Goal: Register for event/course

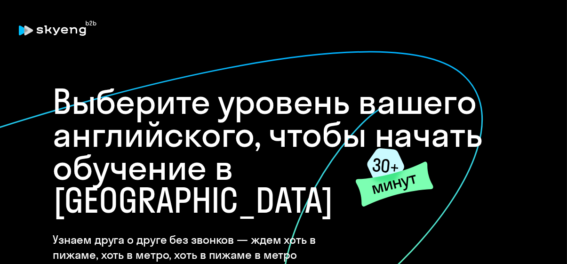
click at [142, 140] on font "Выберите уровень вашего английского, чтобы начать обучение в [GEOGRAPHIC_DATA]" at bounding box center [268, 151] width 430 height 142
click at [135, 140] on font "Выберите уровень вашего английского, чтобы начать обучение в [GEOGRAPHIC_DATA]" at bounding box center [268, 151] width 430 height 142
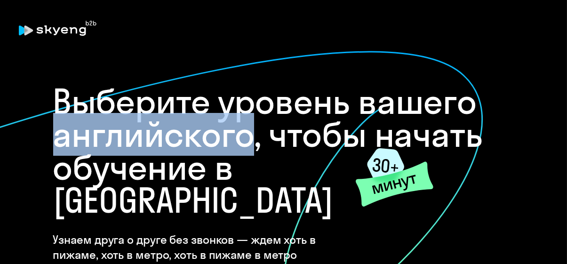
click at [135, 140] on font "Выберите уровень вашего английского, чтобы начать обучение в [GEOGRAPHIC_DATA]" at bounding box center [268, 151] width 430 height 142
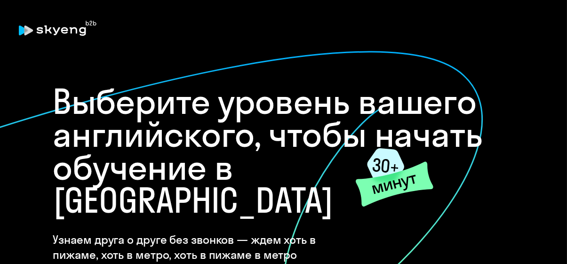
click at [135, 100] on font "Выберите уровень вашего английского, чтобы начать обучение в [GEOGRAPHIC_DATA]" at bounding box center [268, 151] width 430 height 142
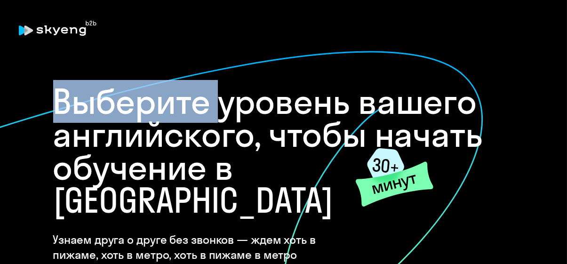
click at [135, 100] on font "Выберите уровень вашего английского, чтобы начать обучение в [GEOGRAPHIC_DATA]" at bounding box center [268, 151] width 430 height 142
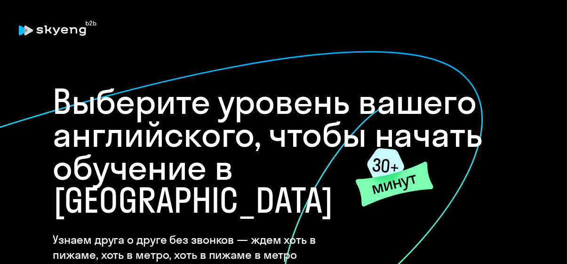
click at [261, 104] on font "Выберите уровень вашего английского, чтобы начать обучение в [GEOGRAPHIC_DATA]" at bounding box center [268, 151] width 430 height 142
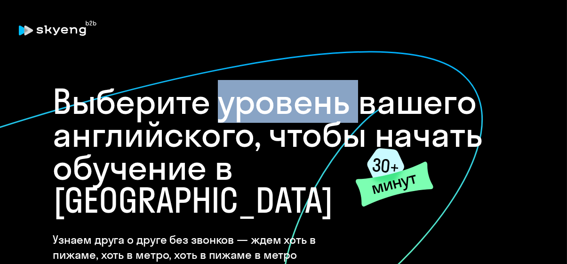
click at [261, 104] on font "Выберите уровень вашего английского, чтобы начать обучение в [GEOGRAPHIC_DATA]" at bounding box center [268, 151] width 430 height 142
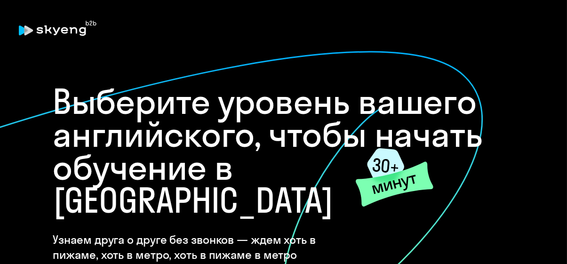
click at [398, 109] on font "Выберите уровень вашего английского, чтобы начать обучение в [GEOGRAPHIC_DATA]" at bounding box center [268, 151] width 430 height 142
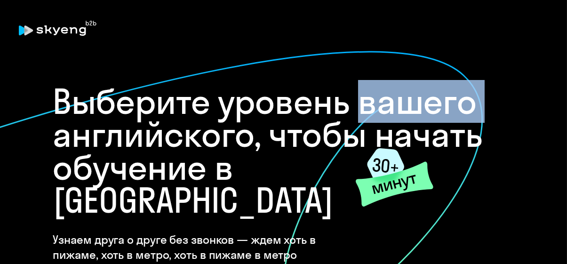
click at [398, 109] on font "Выберите уровень вашего английского, чтобы начать обучение в [GEOGRAPHIC_DATA]" at bounding box center [268, 151] width 430 height 142
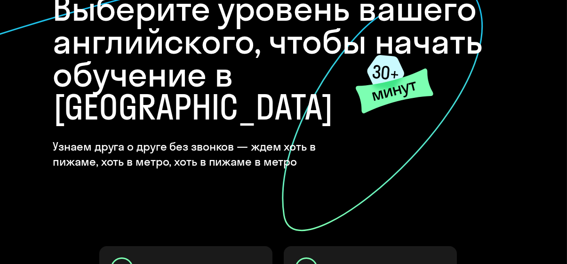
scroll to position [94, 0]
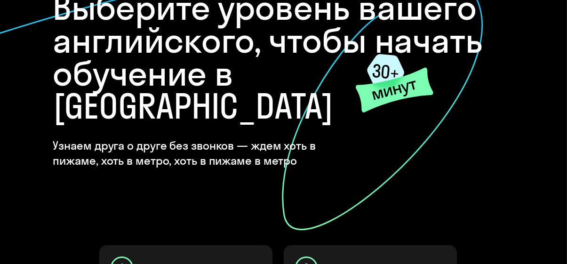
click at [385, 77] on icon at bounding box center [385, 71] width 37 height 34
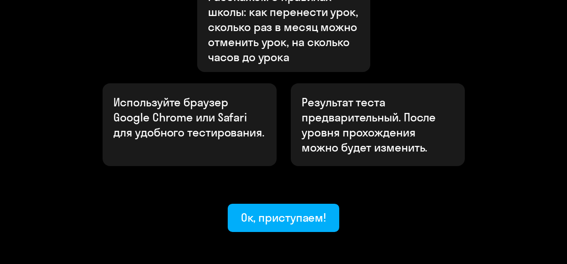
scroll to position [546, 0]
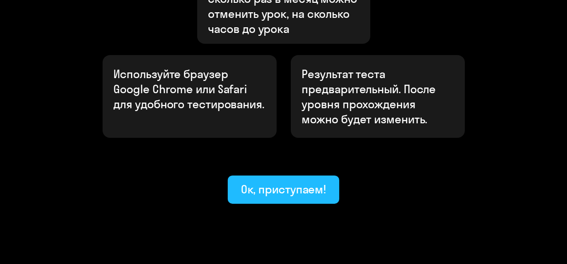
click at [292, 182] on font "Ок, приступаем!" at bounding box center [284, 189] width 86 height 14
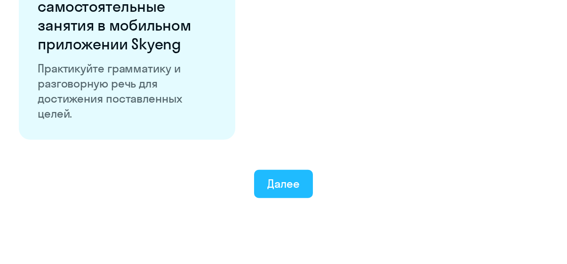
scroll to position [1834, 0]
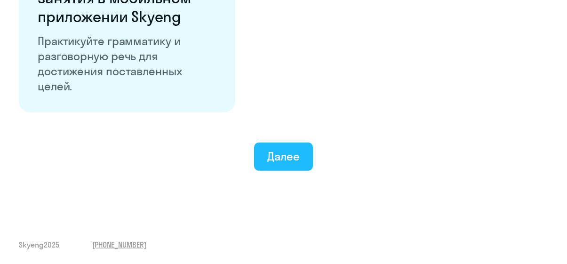
click at [285, 163] on div "Далее" at bounding box center [283, 156] width 32 height 15
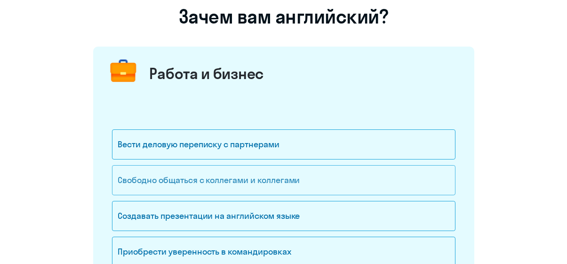
scroll to position [94, 0]
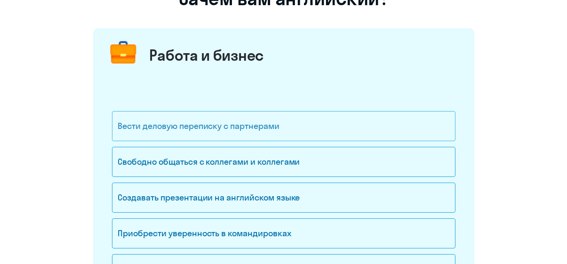
click at [251, 127] on font "Вести деловую переписку с партнерами" at bounding box center [198, 125] width 161 height 11
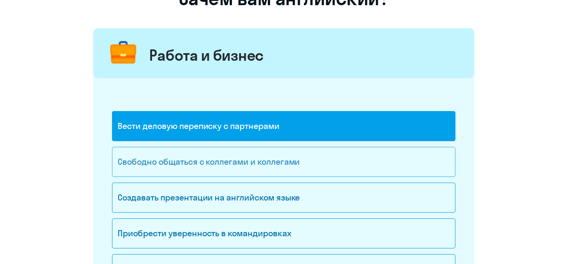
click at [254, 158] on font "Свободно общаться с коллегами и коллегами" at bounding box center [209, 161] width 182 height 11
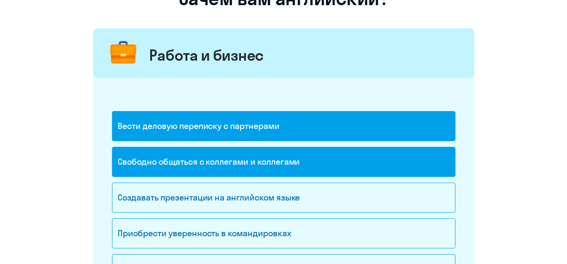
scroll to position [235, 0]
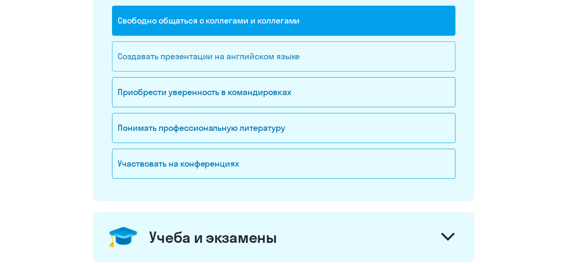
click at [265, 55] on font "Создавать презентации на английском языке" at bounding box center [209, 56] width 182 height 11
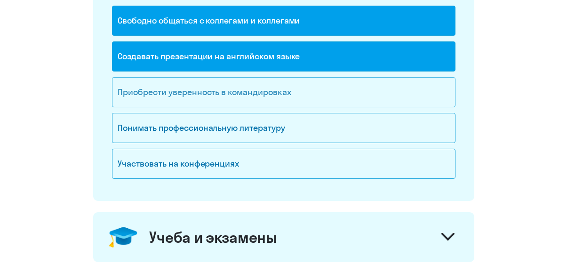
click at [259, 83] on div "Приобрести уверенность в командировках" at bounding box center [283, 92] width 343 height 30
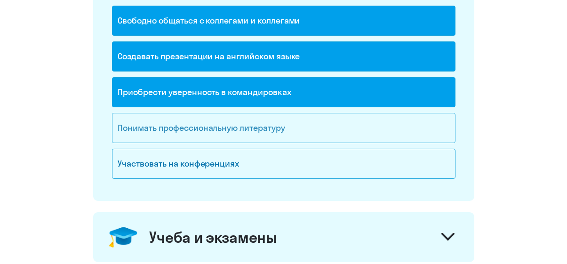
click at [261, 128] on font "Понимать профессиональную литературу" at bounding box center [201, 127] width 167 height 11
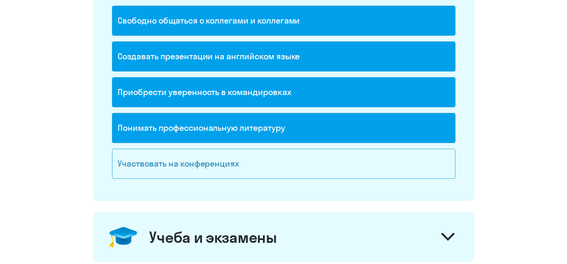
click at [278, 158] on div "Участвовать на конференциях" at bounding box center [283, 164] width 343 height 30
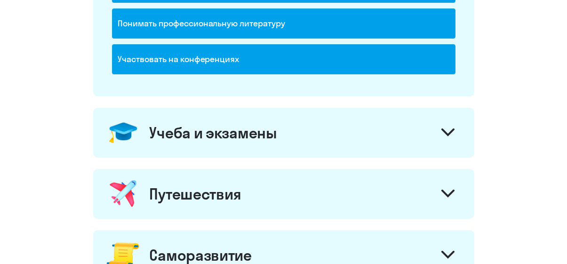
scroll to position [376, 0]
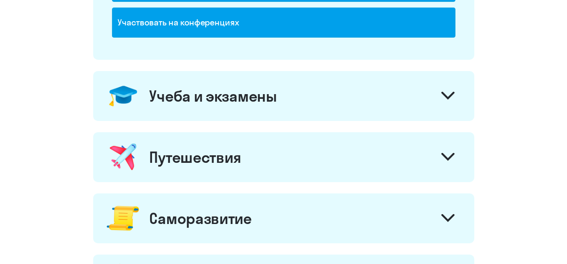
click at [444, 93] on icon at bounding box center [447, 96] width 11 height 6
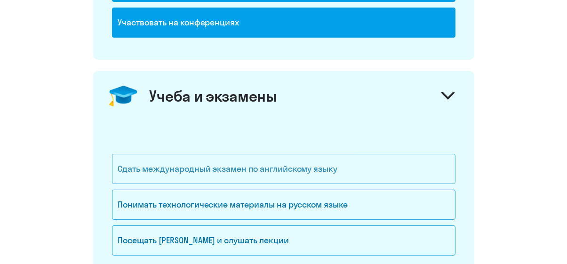
click at [312, 171] on font "Сдать международный экзамен по английскому языку" at bounding box center [228, 168] width 220 height 11
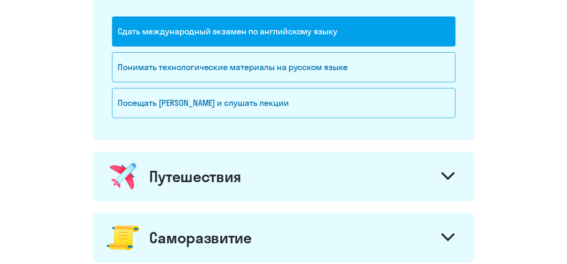
scroll to position [517, 0]
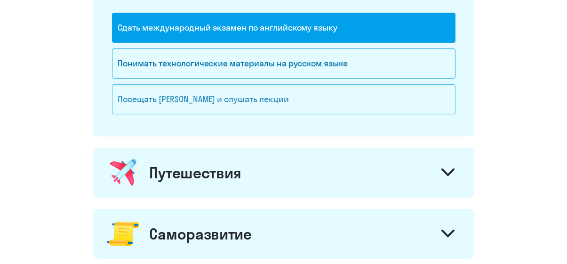
click at [275, 89] on div "Посещать [PERSON_NAME] и слушать лекции" at bounding box center [283, 99] width 343 height 30
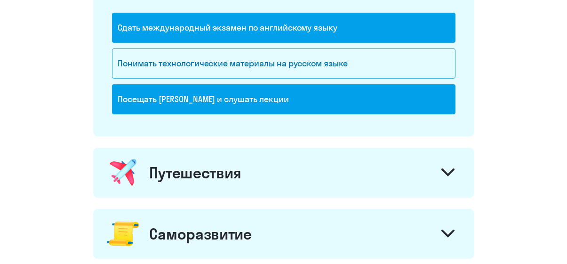
click at [383, 178] on div "Путешествия" at bounding box center [283, 173] width 381 height 50
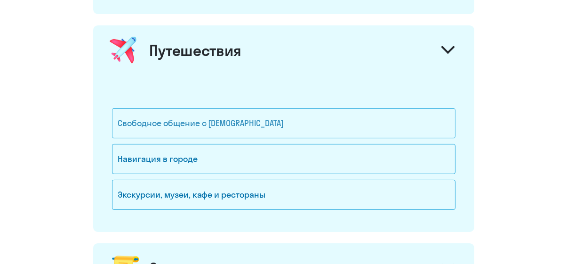
scroll to position [658, 0]
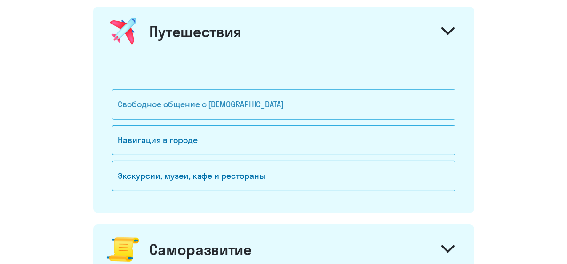
click at [258, 109] on div "Свободное общение с [DEMOGRAPHIC_DATA]" at bounding box center [283, 104] width 343 height 30
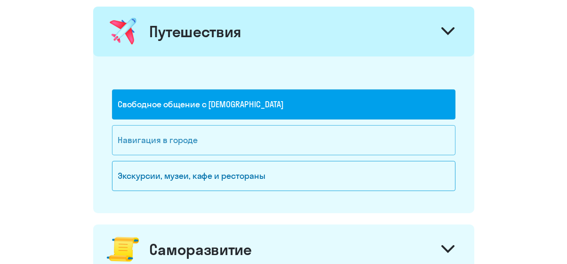
click at [248, 137] on div "Навигация в городе" at bounding box center [283, 140] width 343 height 30
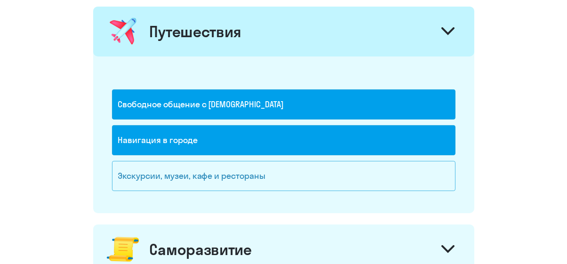
click at [259, 172] on font "Экскурсии, музеи, кафе и рестораны" at bounding box center [191, 175] width 147 height 11
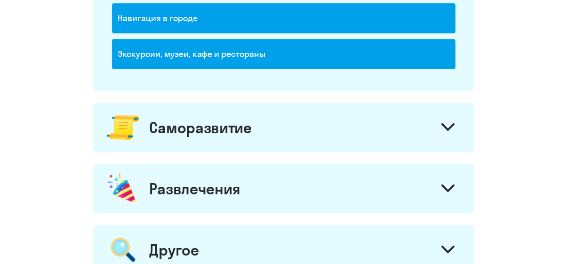
scroll to position [800, 0]
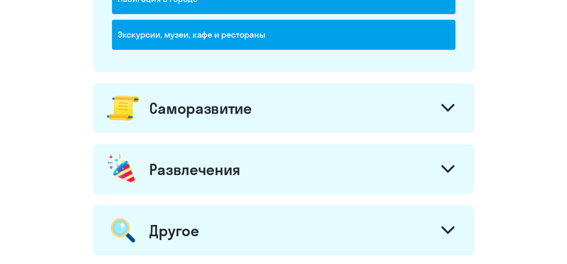
click at [389, 111] on div "Саморазвитие" at bounding box center [283, 108] width 381 height 50
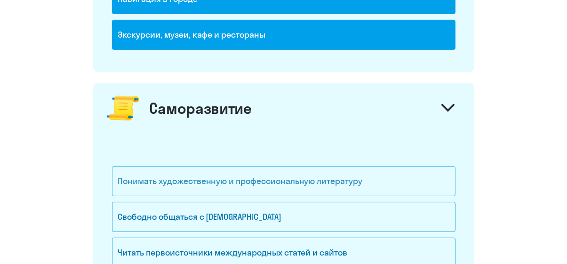
click at [258, 179] on font "Понимать художественную и профессиональную литературу" at bounding box center [240, 180] width 244 height 11
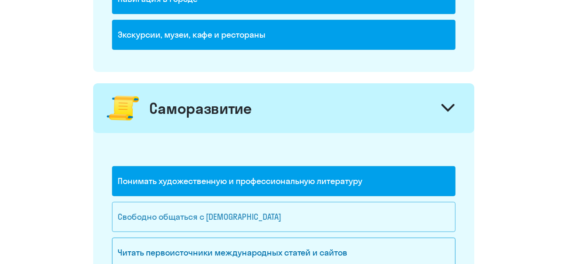
click at [250, 211] on font "Свободно общаться с [DEMOGRAPHIC_DATA]" at bounding box center [199, 216] width 163 height 11
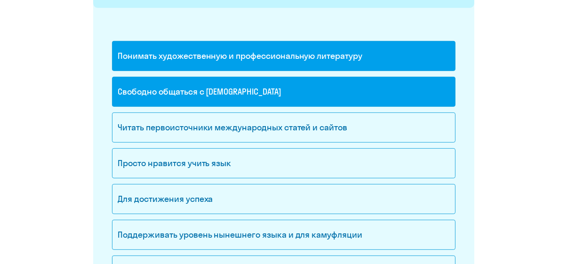
scroll to position [941, 0]
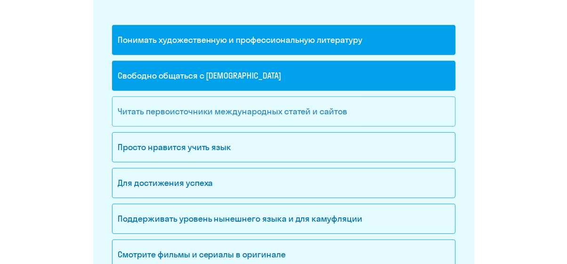
click at [285, 108] on font "Читать первоисточники международных статей и сайтов" at bounding box center [232, 111] width 229 height 11
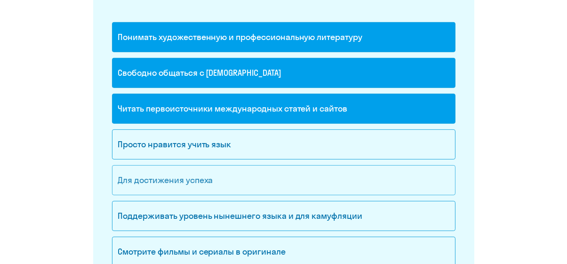
scroll to position [1035, 0]
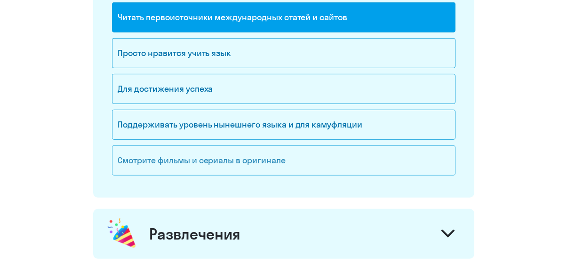
click at [275, 164] on div "Смотрите фильмы и сериалы в оригинале" at bounding box center [283, 160] width 343 height 30
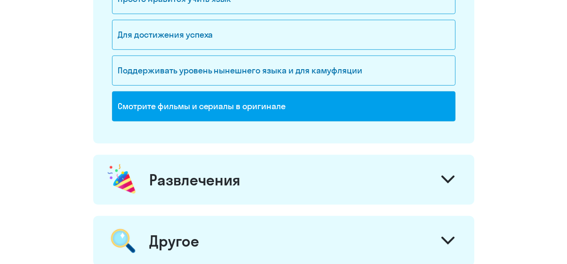
scroll to position [1176, 0]
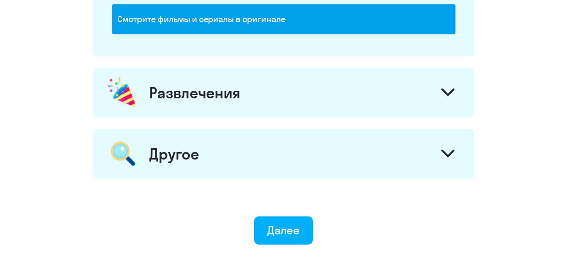
click at [432, 88] on div "Развлечения" at bounding box center [283, 93] width 381 height 50
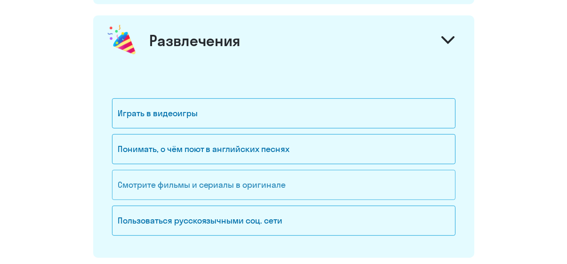
scroll to position [1270, 0]
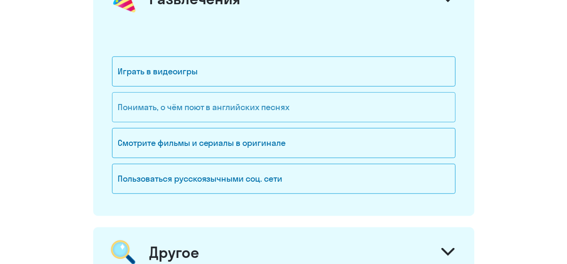
click at [290, 100] on div "Понимать, о чём поют в английских песнях" at bounding box center [283, 107] width 343 height 30
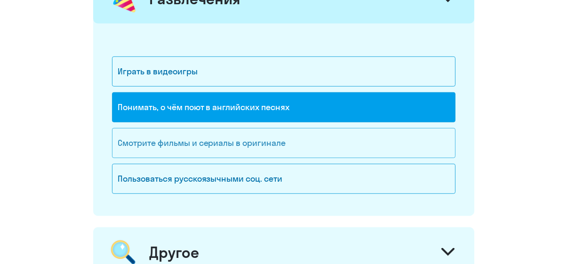
click at [319, 137] on div "Смотрите фильмы и сериалы в оригинале" at bounding box center [283, 143] width 343 height 30
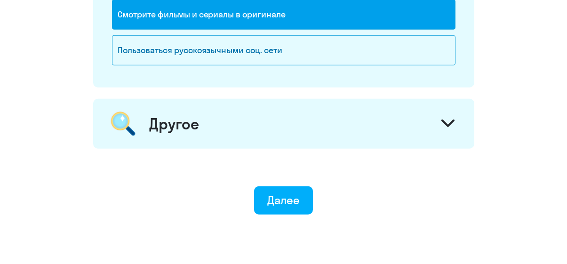
scroll to position [1411, 0]
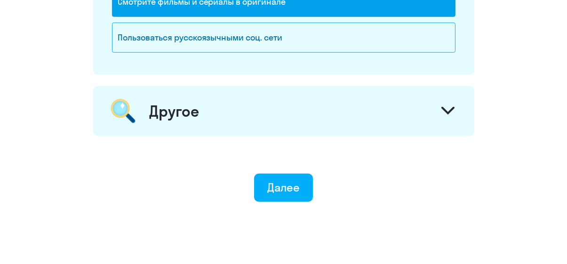
click at [402, 100] on div "Другое" at bounding box center [283, 111] width 381 height 50
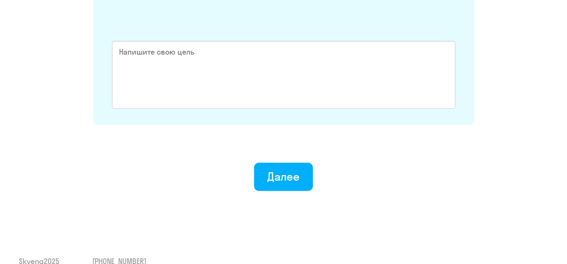
scroll to position [1550, 0]
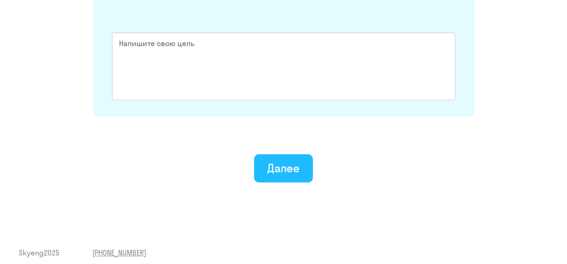
click at [287, 163] on font "Далее" at bounding box center [283, 168] width 32 height 14
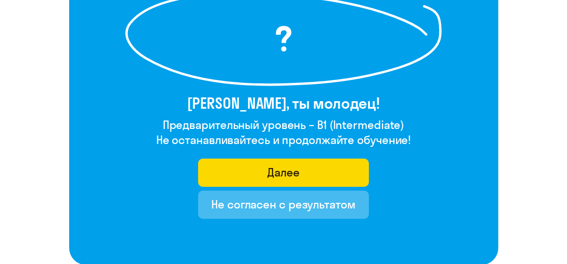
scroll to position [188, 0]
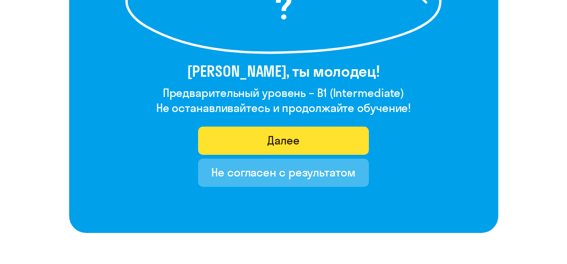
click at [298, 141] on font "Далее" at bounding box center [283, 140] width 32 height 14
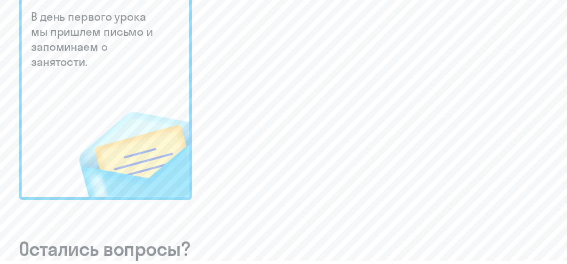
scroll to position [564, 0]
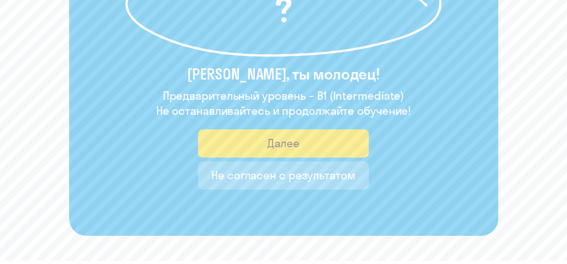
scroll to position [188, 0]
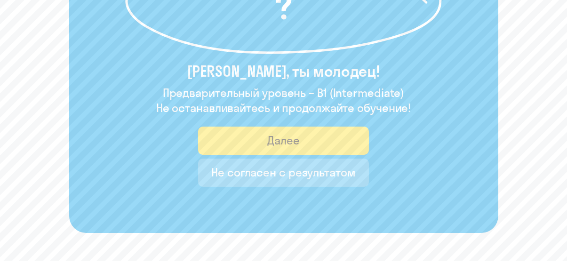
click at [275, 142] on font "Далее" at bounding box center [283, 140] width 32 height 14
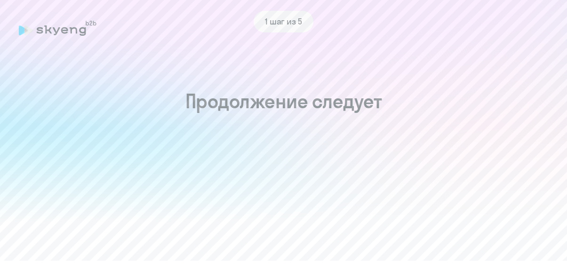
click at [50, 29] on div "1 шаг из 5" at bounding box center [283, 22] width 529 height 22
click at [20, 34] on icon at bounding box center [23, 30] width 9 height 10
